Goal: Task Accomplishment & Management: Manage account settings

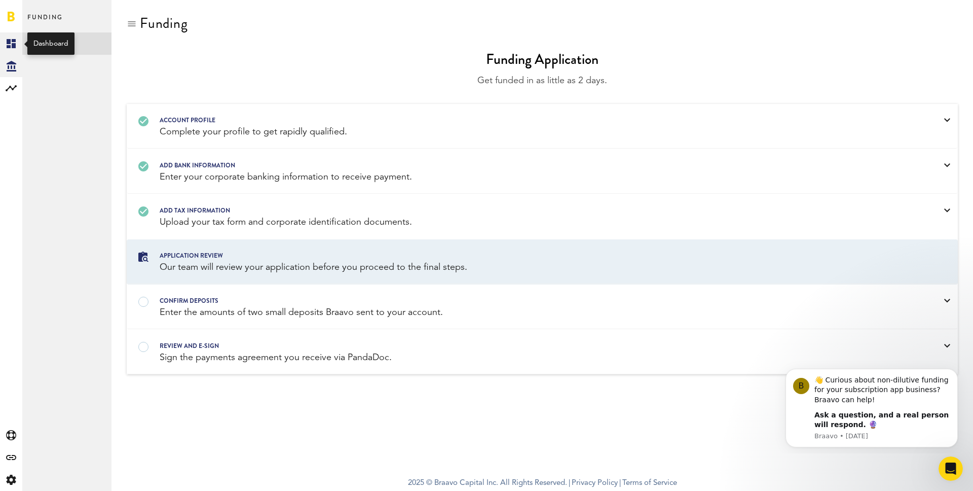
click at [12, 39] on icon at bounding box center [11, 43] width 9 height 9
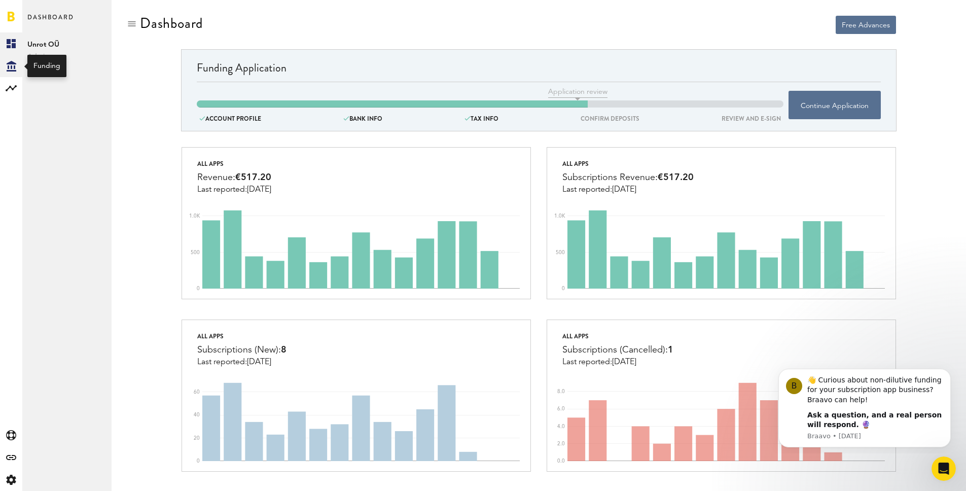
click at [7, 64] on icon "Created with Sketch." at bounding box center [12, 66] width 10 height 11
click at [12, 64] on icon "Created with Sketch." at bounding box center [12, 66] width 10 height 11
click at [44, 63] on div "Funding Overview Unrot OÜ" at bounding box center [66, 245] width 89 height 491
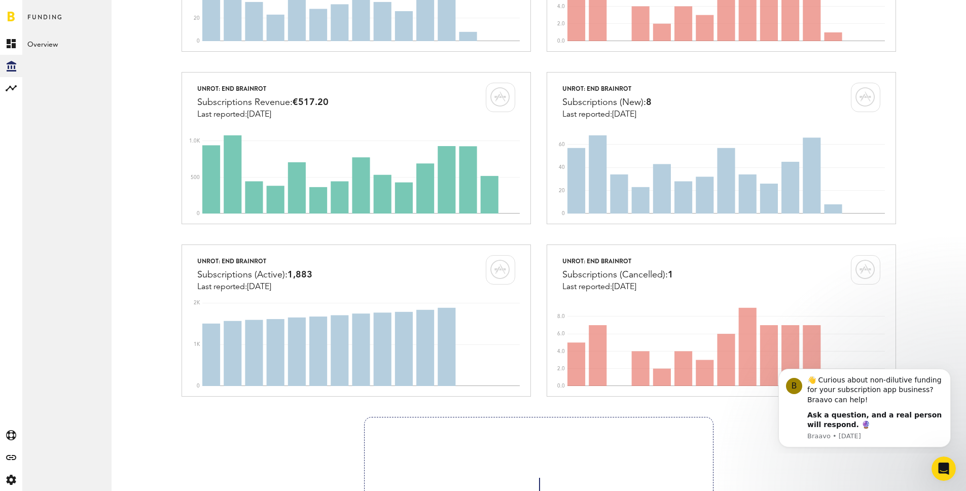
scroll to position [554, 0]
